Goal: Find specific page/section: Find specific page/section

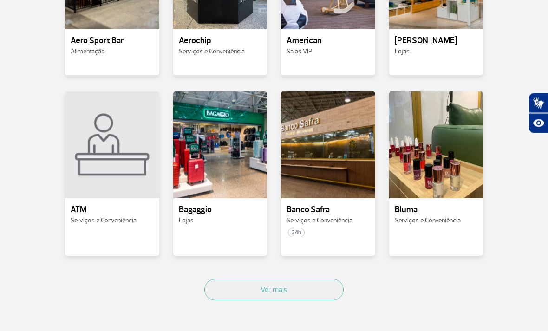
scroll to position [399, 0]
click at [312, 286] on button "Ver mais" at bounding box center [273, 289] width 139 height 21
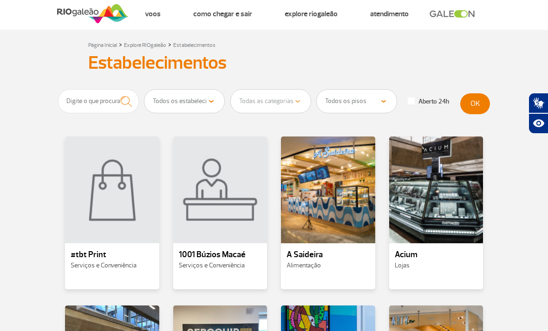
scroll to position [6, 0]
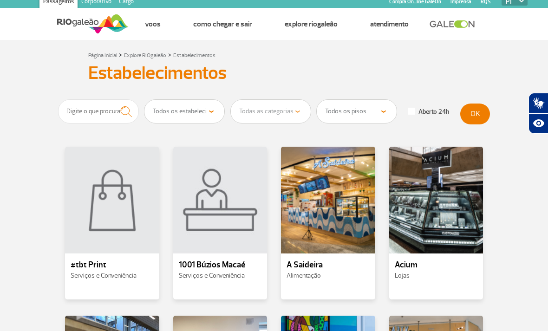
click at [214, 107] on select "Todos os estabelecimentos Alimentação Lojas Serviços e Conveniência Salas VIP H…" at bounding box center [184, 111] width 80 height 23
select select "18"
click at [297, 107] on select "Todas as categorias Cosmético e Beleza Eletrônicos Livros e Revistas Moda e Ace…" at bounding box center [271, 111] width 80 height 23
click at [474, 122] on button "OK" at bounding box center [475, 114] width 30 height 21
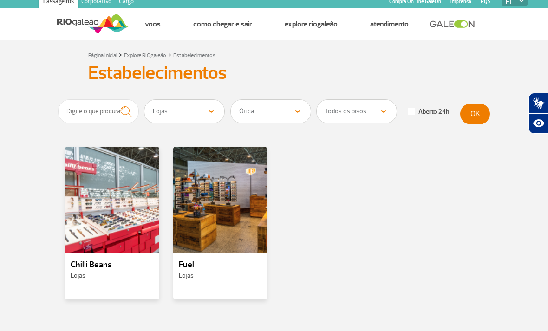
click at [292, 115] on select "Todas as categorias Cosmético e Beleza Eletrônicos Livros e Revistas Moda e Ace…" at bounding box center [271, 111] width 80 height 23
click at [476, 114] on button "OK" at bounding box center [475, 114] width 30 height 21
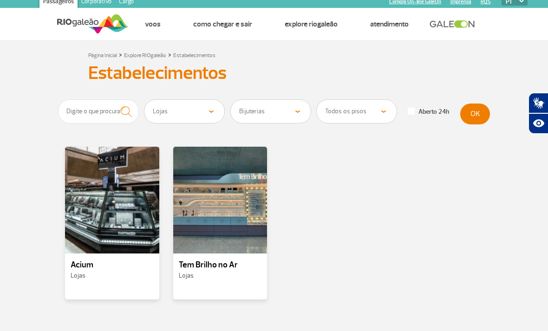
click at [296, 111] on select "Todas as categorias Cosmético e Beleza Eletrônicos Livros e Revistas Moda e Ace…" at bounding box center [271, 111] width 80 height 23
select select "28"
click at [478, 116] on button "OK" at bounding box center [475, 114] width 30 height 21
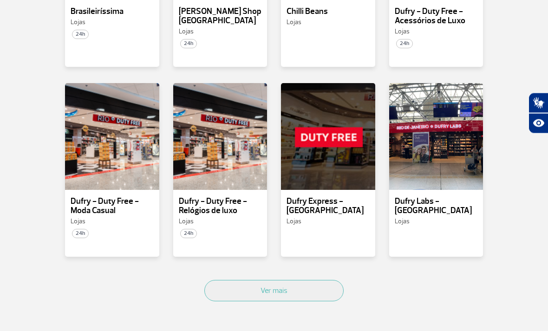
click at [285, 289] on button "Ver mais" at bounding box center [273, 290] width 139 height 21
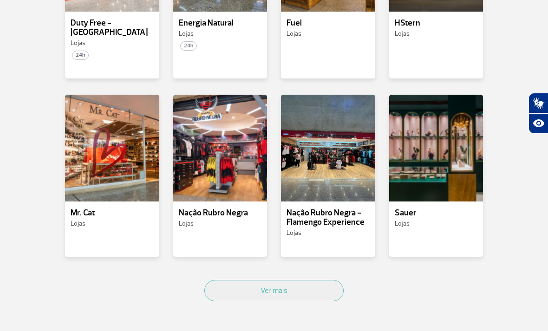
click at [308, 284] on button "Ver mais" at bounding box center [273, 290] width 139 height 21
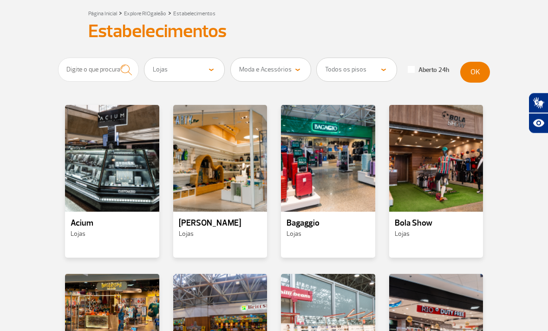
scroll to position [32, 0]
